Goal: Task Accomplishment & Management: Manage account settings

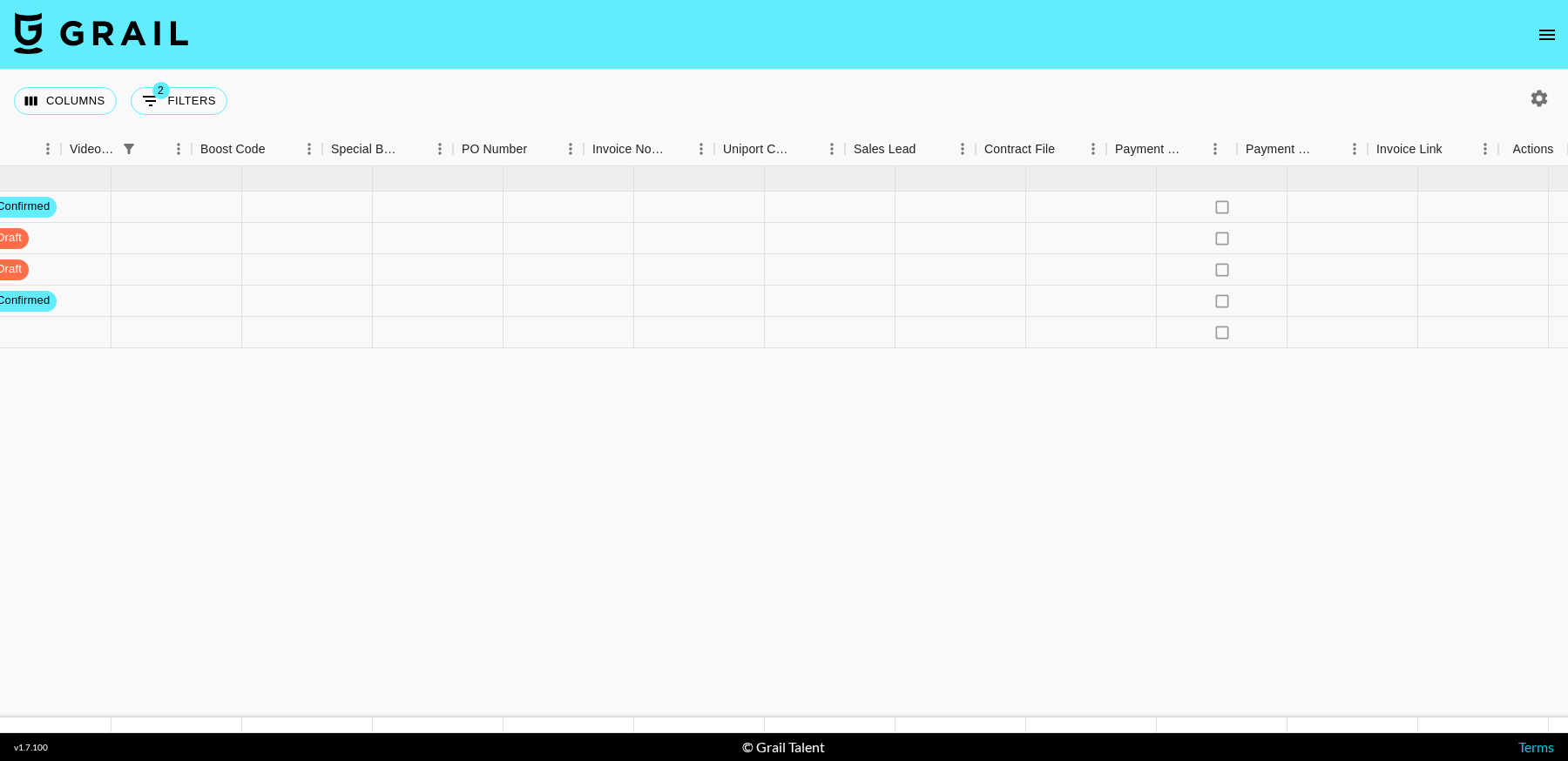
scroll to position [0, 1868]
click at [1533, 336] on icon "select merge strategy" at bounding box center [1533, 332] width 4 height 13
click at [1509, 375] on li "Confirm" at bounding box center [1511, 369] width 113 height 31
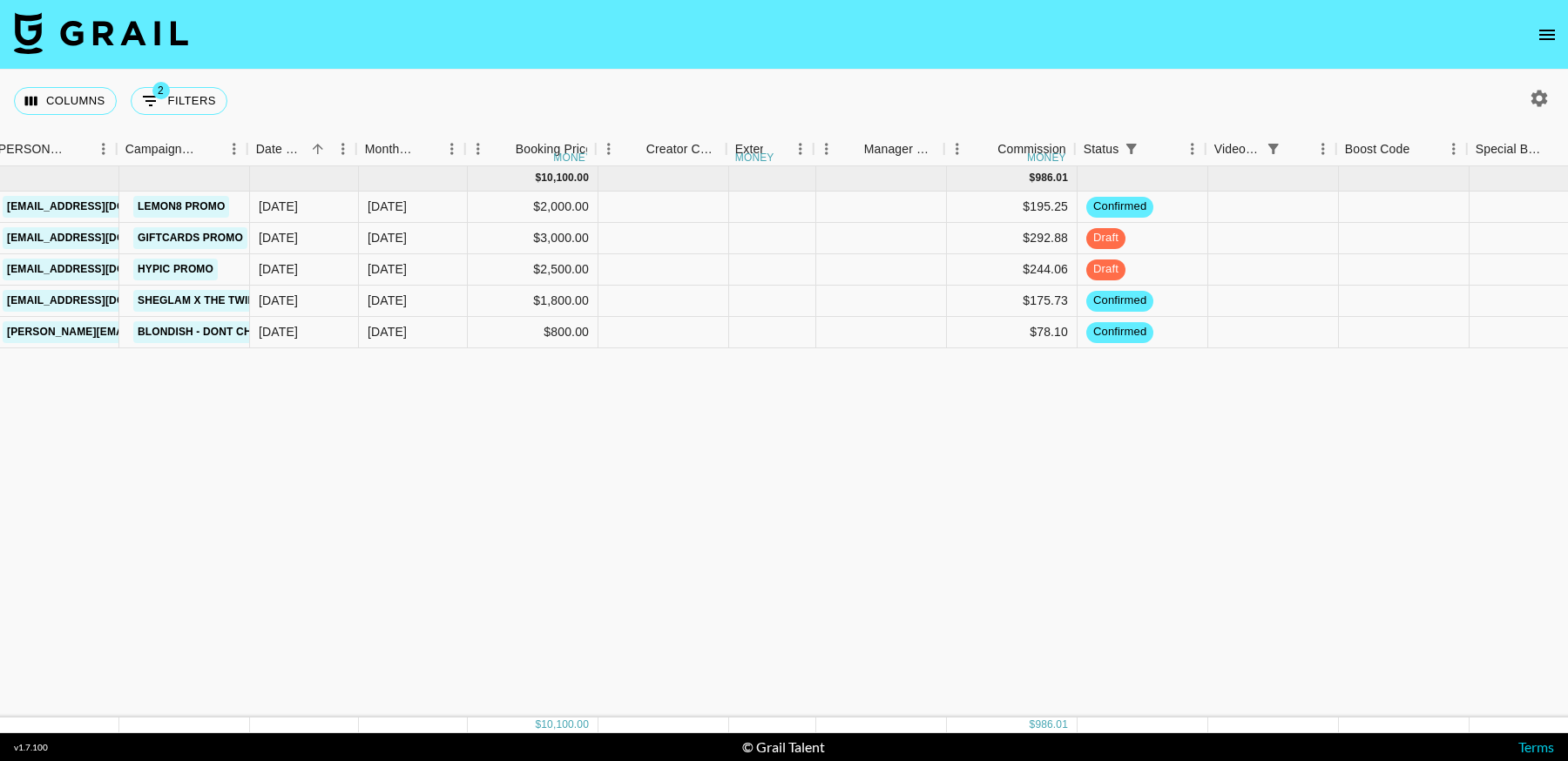
scroll to position [0, 712]
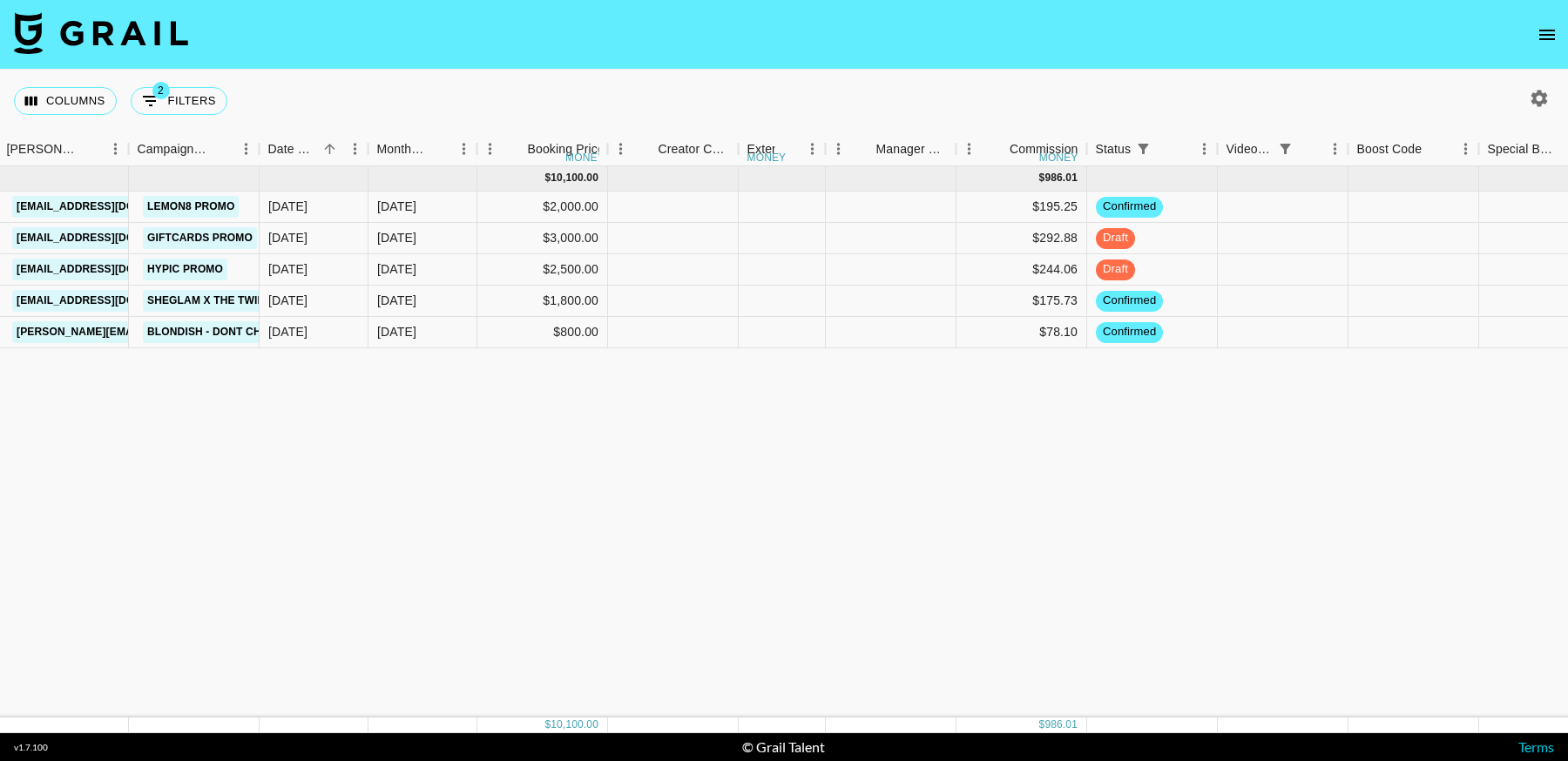
click at [557, 561] on div "[DATE] ( 5 ) $ 10,100.00 $ 986.01 recKiNAO9YL3tKzHh anaisha.torres [EMAIL_ADDRE…" at bounding box center [1006, 442] width 3436 height 551
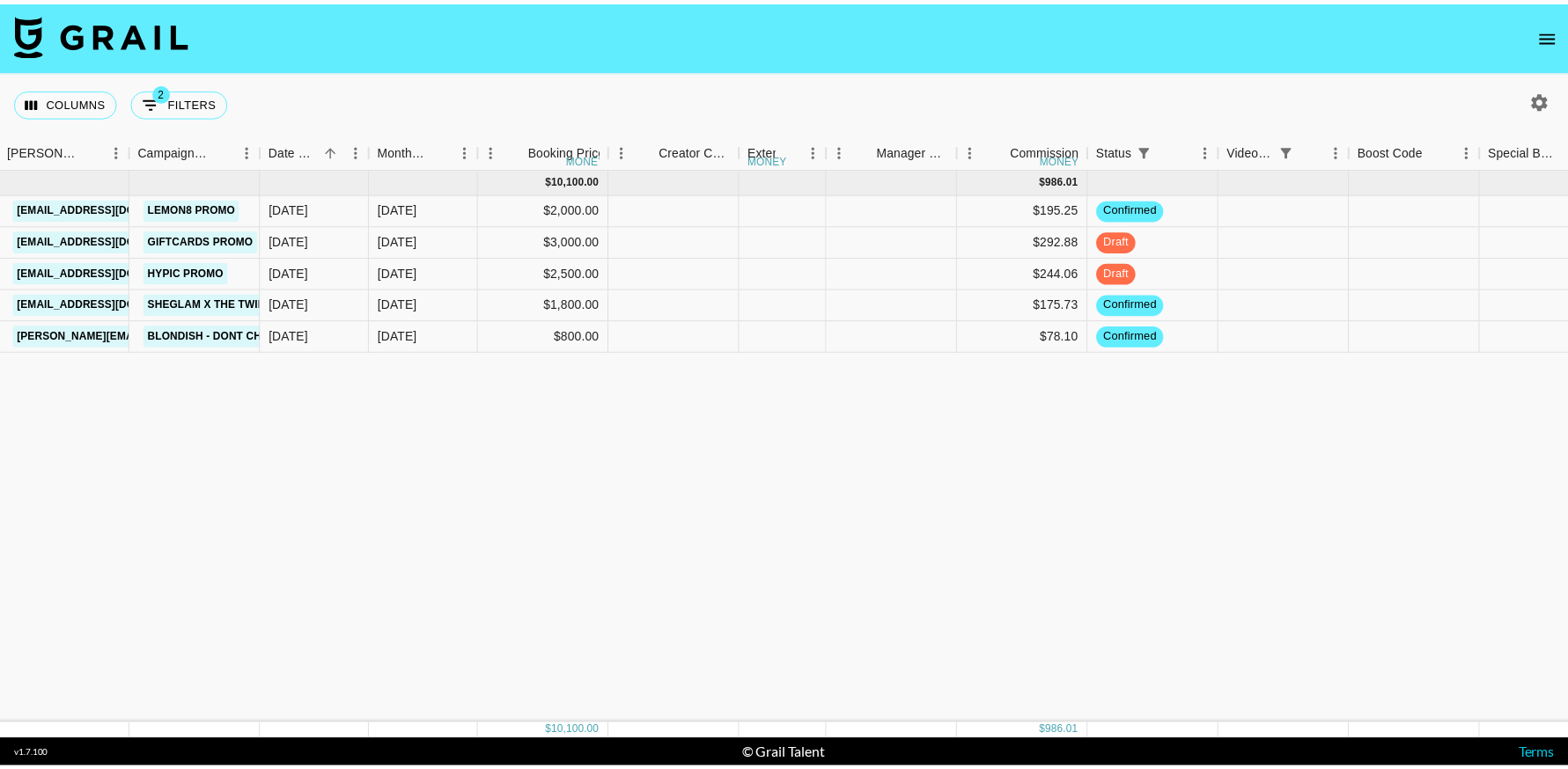
scroll to position [0, 0]
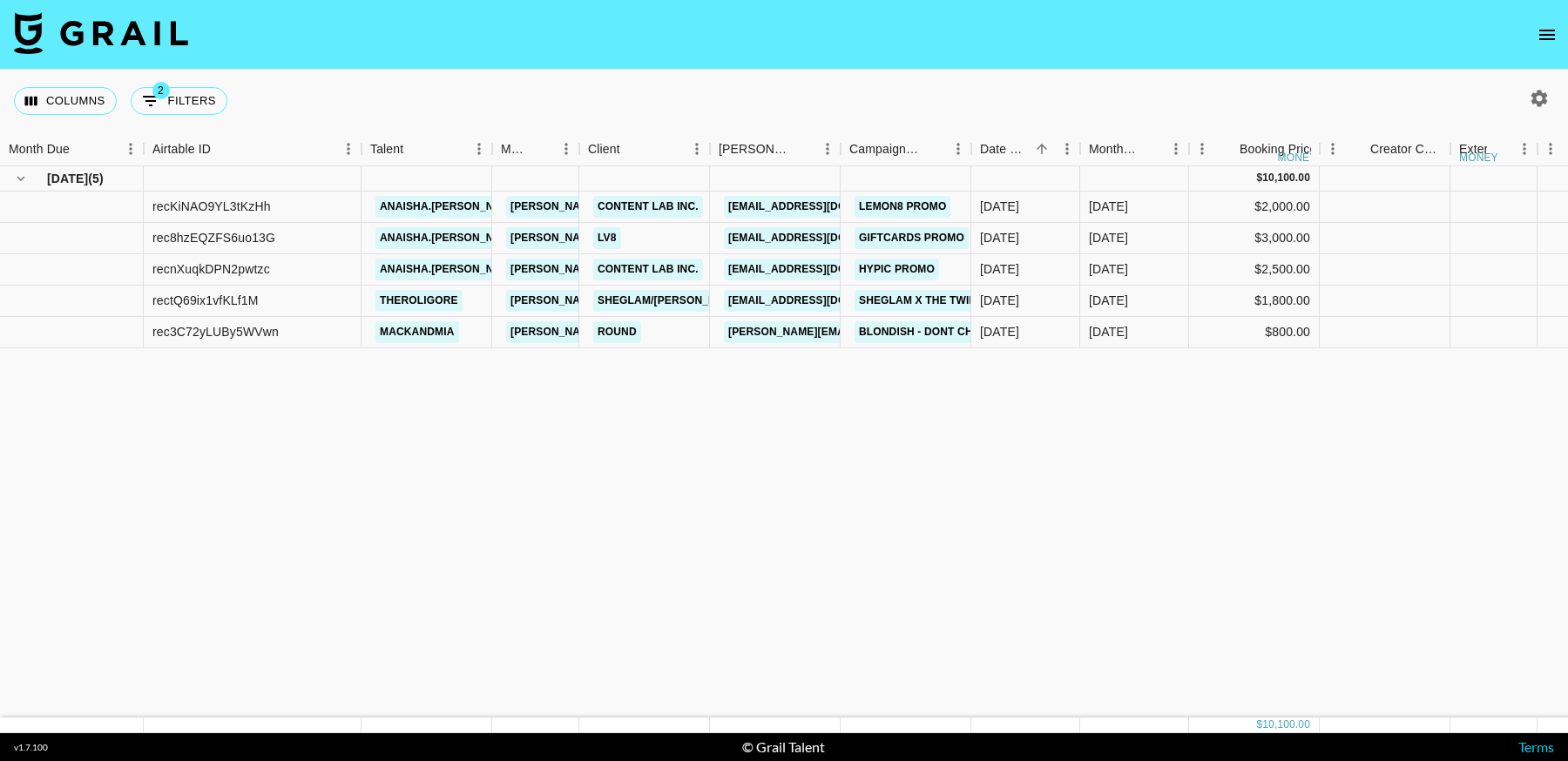
click at [1544, 35] on icon "open drawer" at bounding box center [1546, 35] width 15 height 11
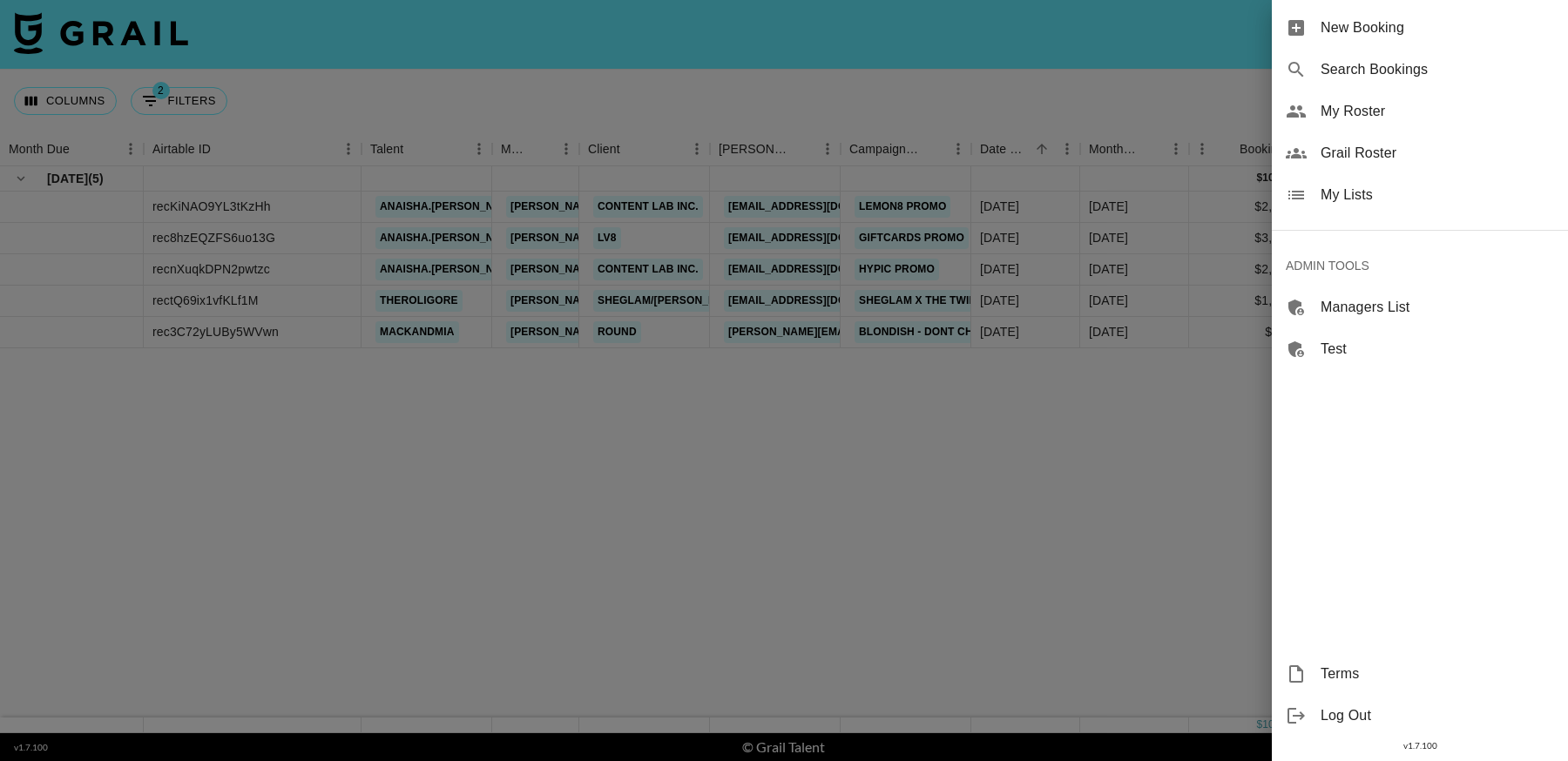
click at [1340, 197] on span "My Lists" at bounding box center [1437, 194] width 233 height 21
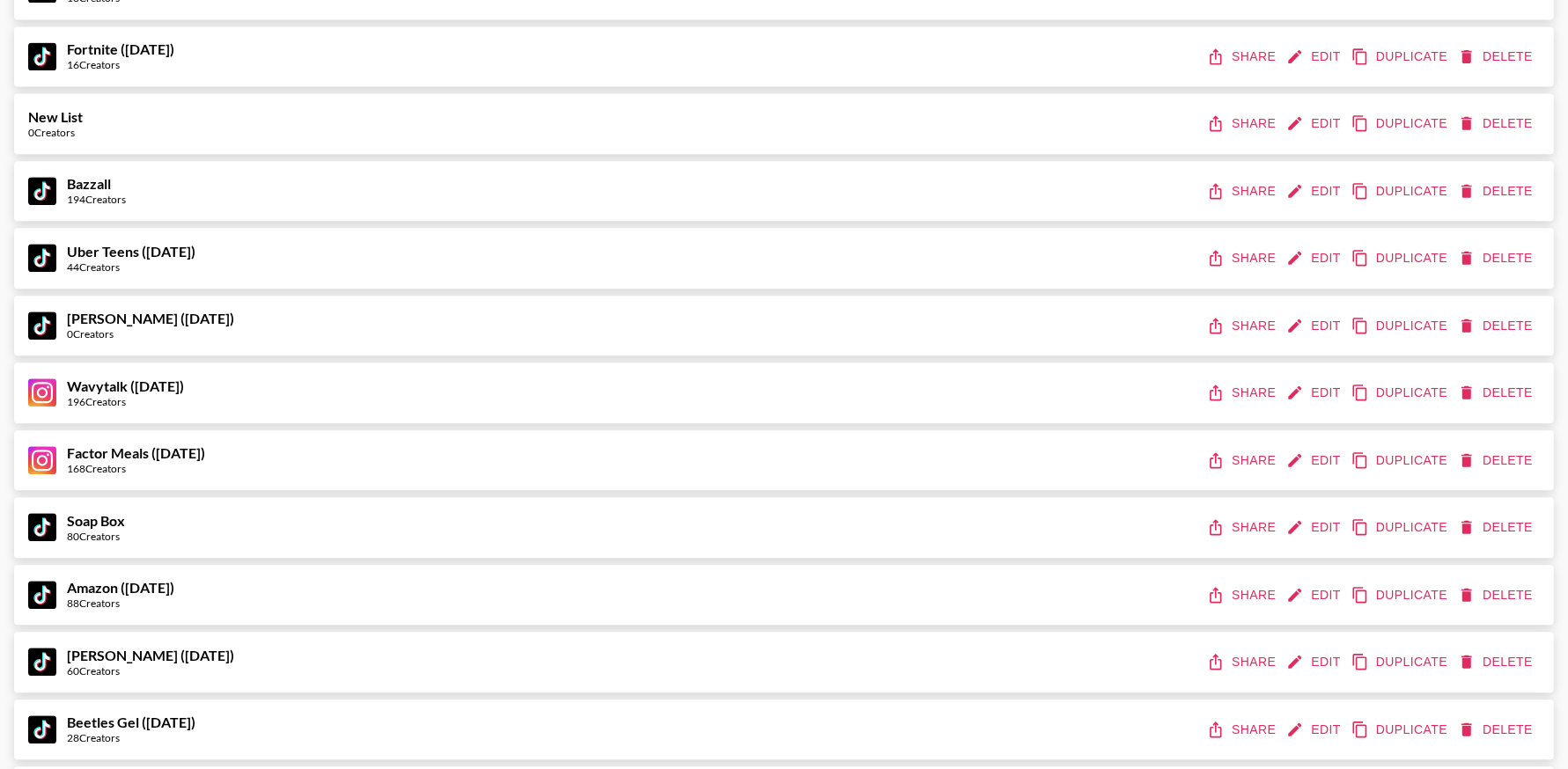
scroll to position [10555, 0]
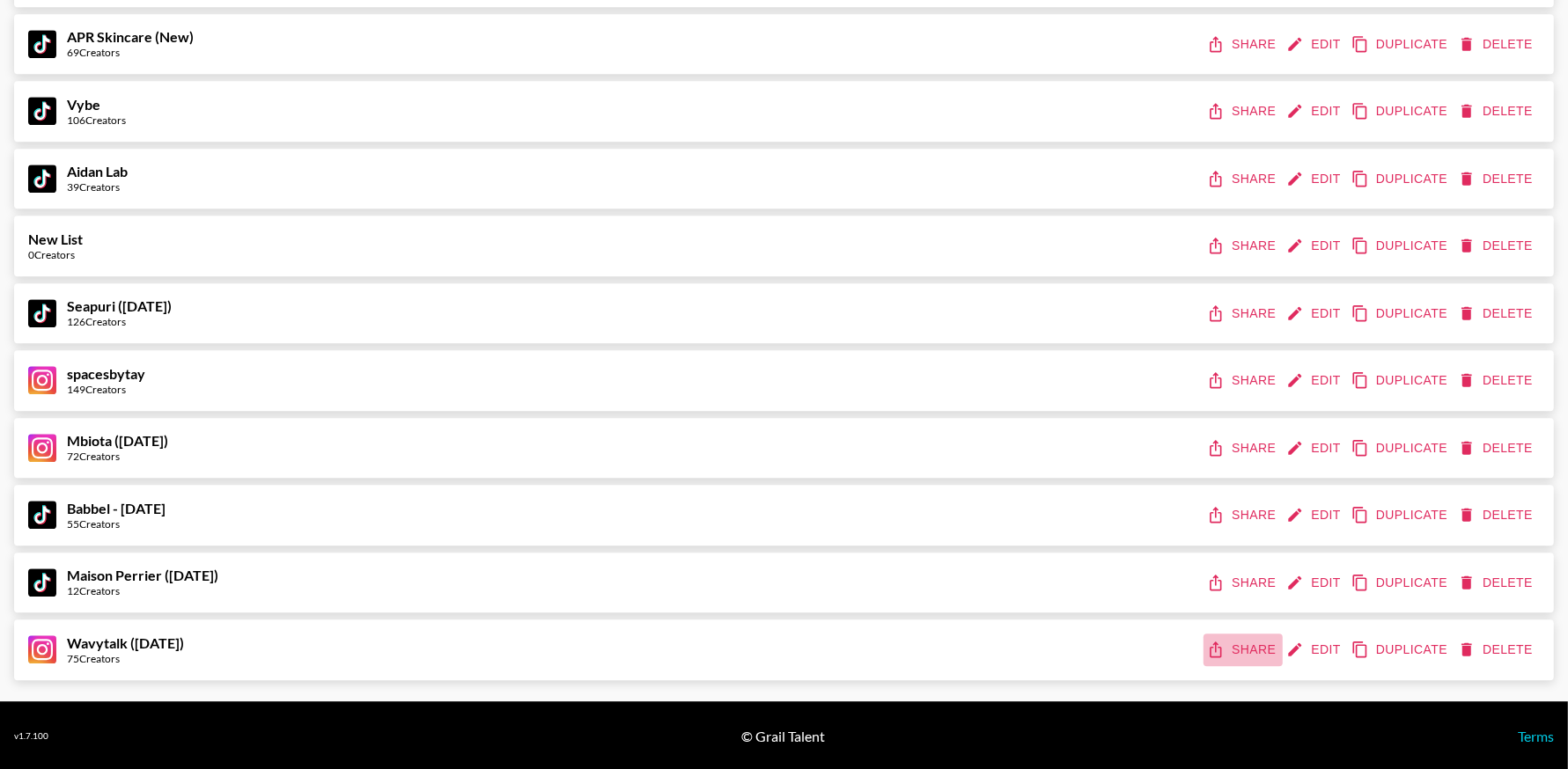
click at [1232, 648] on button "Share" at bounding box center [1242, 650] width 79 height 33
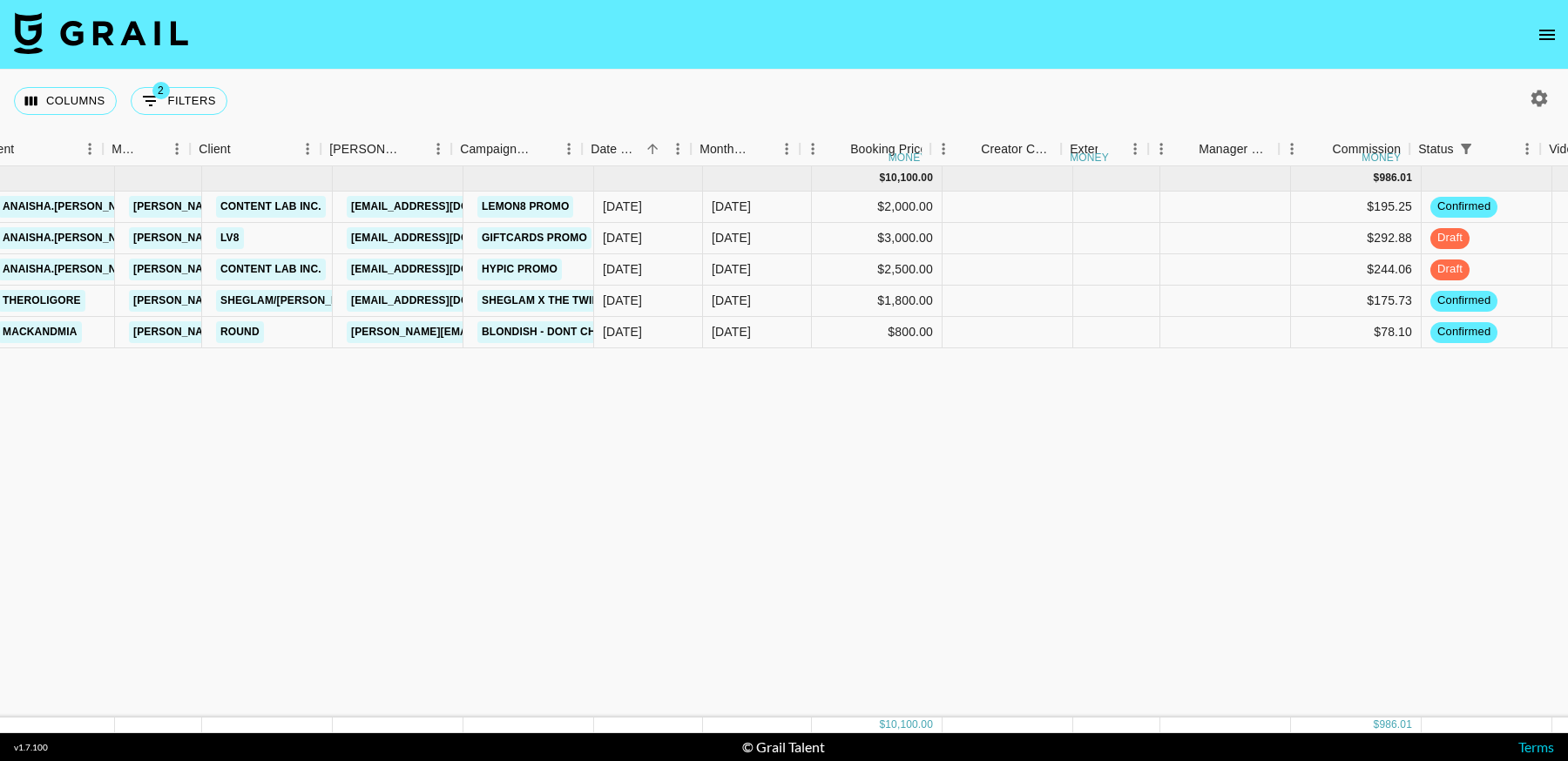
scroll to position [0, 395]
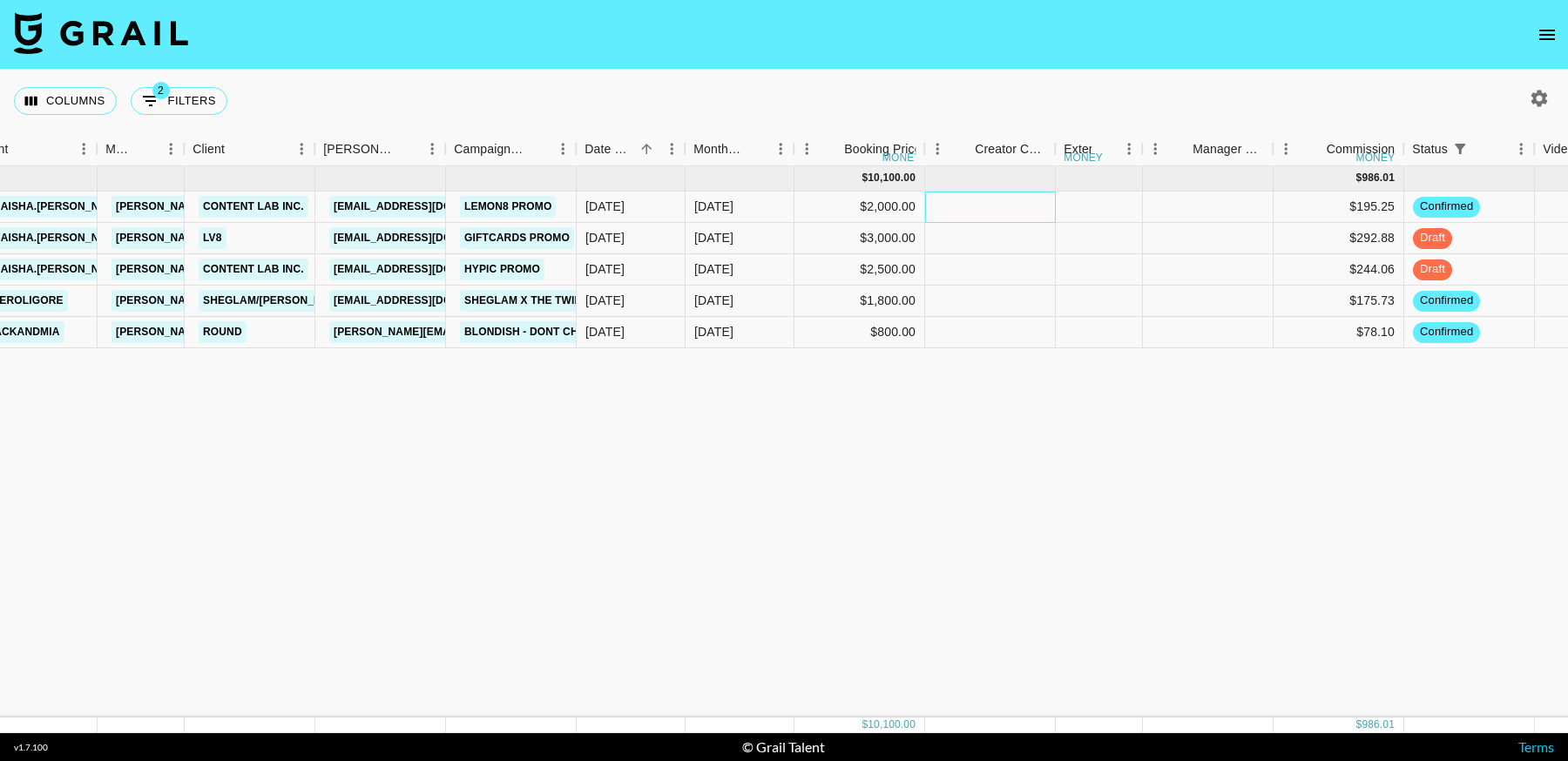
click at [1005, 204] on div at bounding box center [990, 207] width 130 height 31
type input "1600"
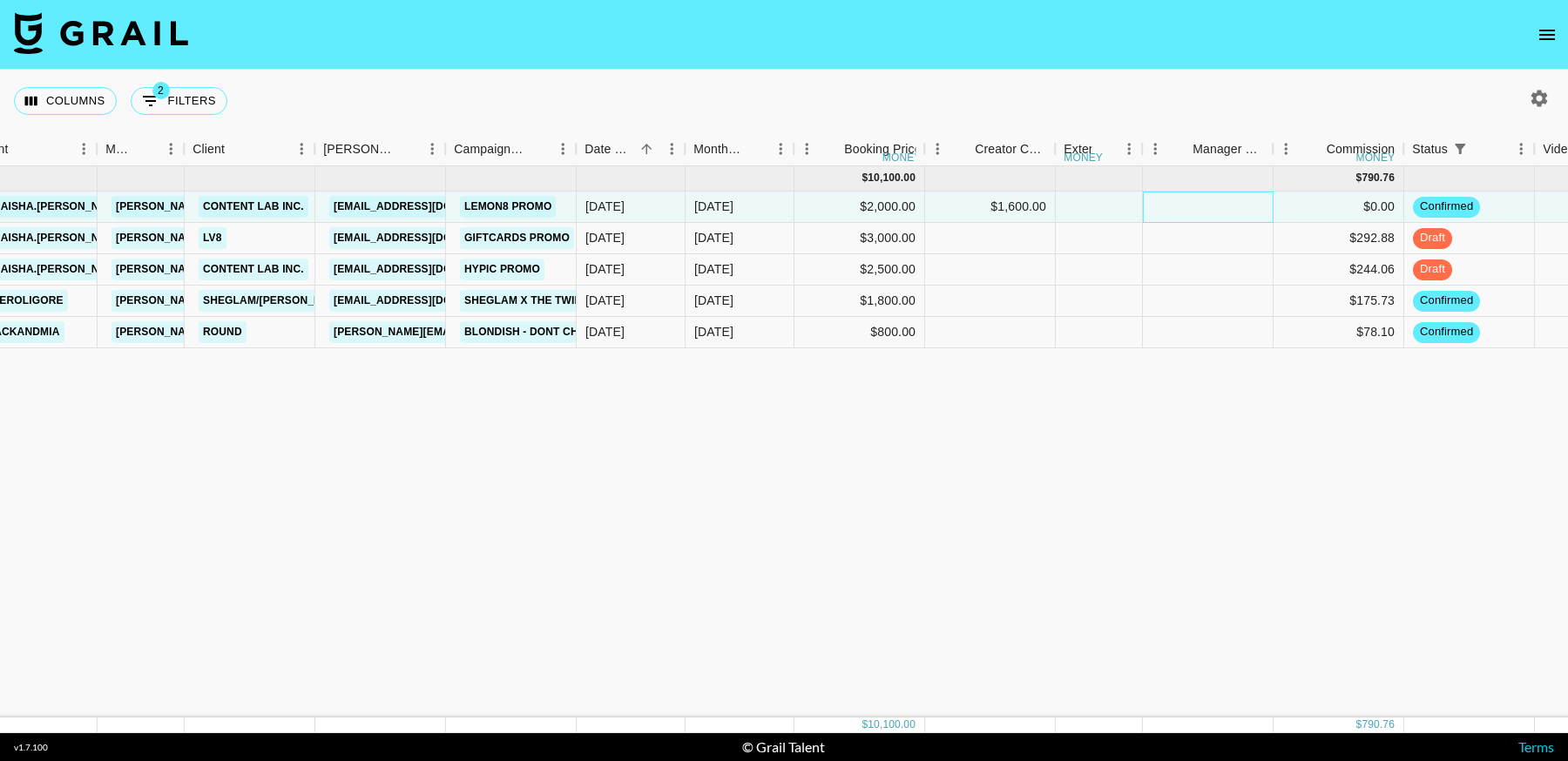
click at [1208, 199] on div at bounding box center [1207, 207] width 130 height 31
click at [892, 208] on div "$2,000.00" at bounding box center [859, 207] width 130 height 31
click at [892, 208] on div "$2,000.00" at bounding box center [859, 207] width 130 height 31
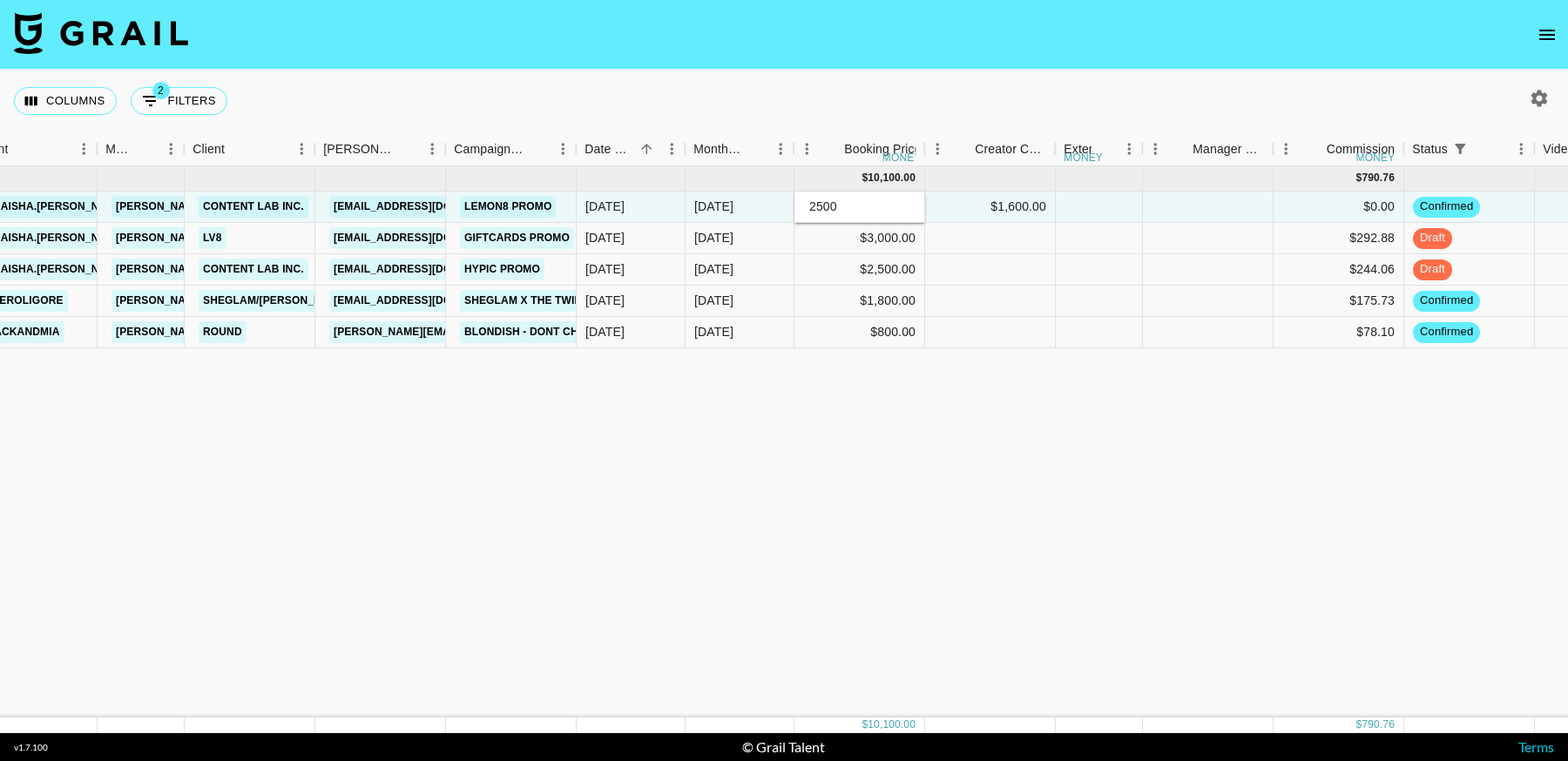
type input "2500"
click at [1089, 517] on div "Sep '25 ( 5 ) $ 10,100.00 $ 790.76 recKiNAO9YL3tKzHh anaisha.torres hugo@grail-…" at bounding box center [1322, 442] width 3436 height 551
click at [1193, 203] on div at bounding box center [1207, 207] width 130 height 31
type input "325"
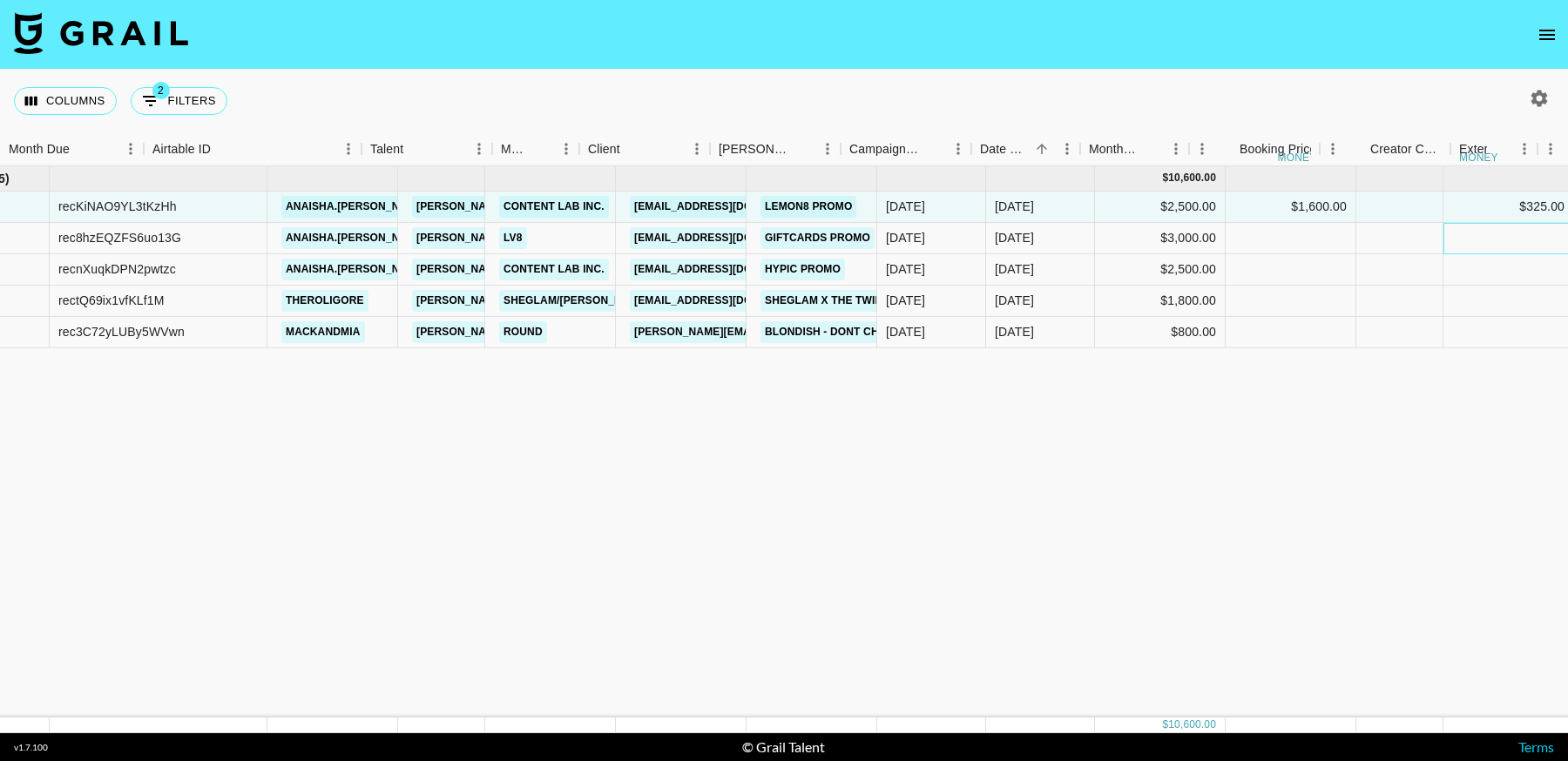
scroll to position [0, 0]
